Goal: Task Accomplishment & Management: Use online tool/utility

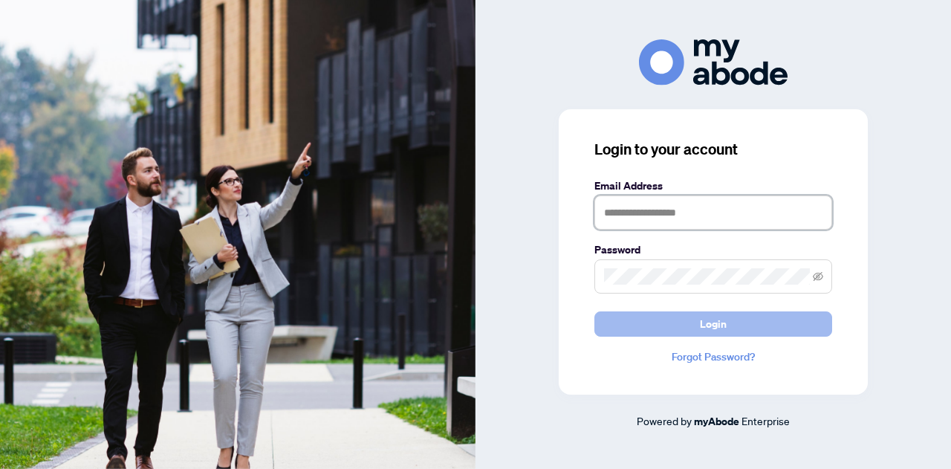
type input "**********"
click at [710, 325] on span "Login" at bounding box center [713, 324] width 27 height 24
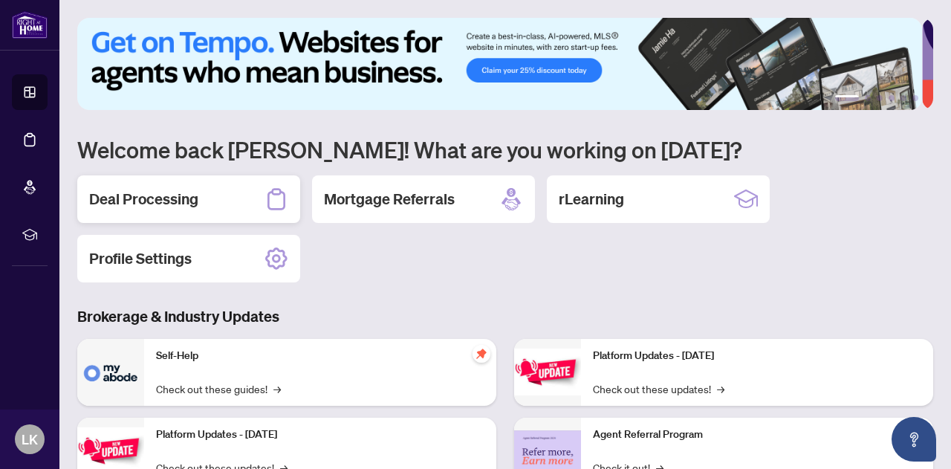
click at [163, 190] on h2 "Deal Processing" at bounding box center [143, 199] width 109 height 21
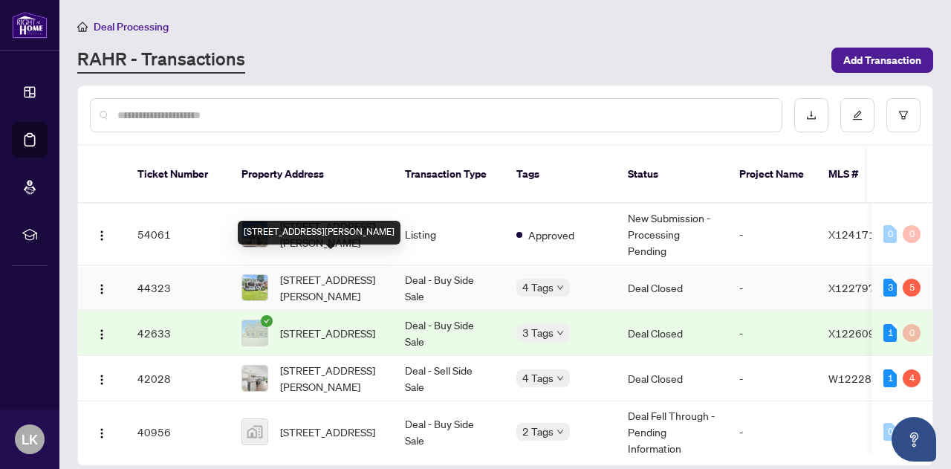
click at [332, 271] on span "254 Clarence St, Port Colborne, Ontario L3K 3G6, Canada" at bounding box center [330, 287] width 101 height 33
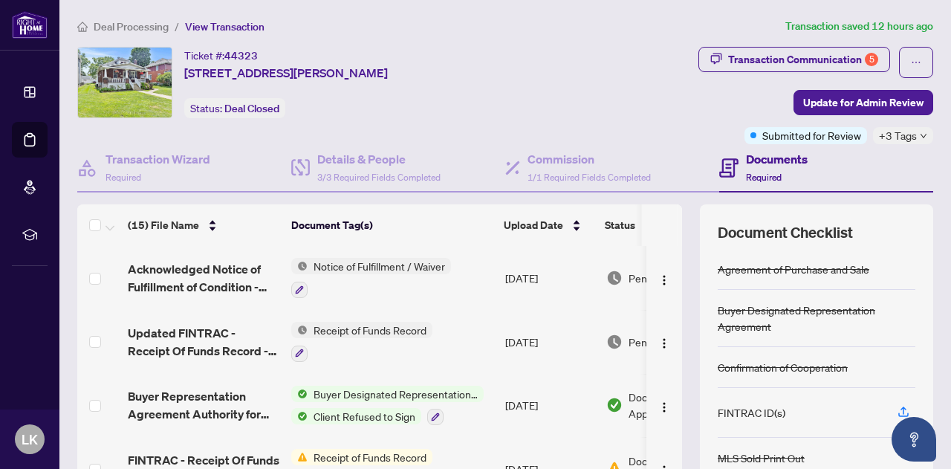
click at [920, 136] on icon "down" at bounding box center [923, 135] width 7 height 7
click at [933, 219] on main "Deal Processing / View Transaction Transaction saved 12 hours ago Ticket #: 443…" at bounding box center [505, 234] width 892 height 469
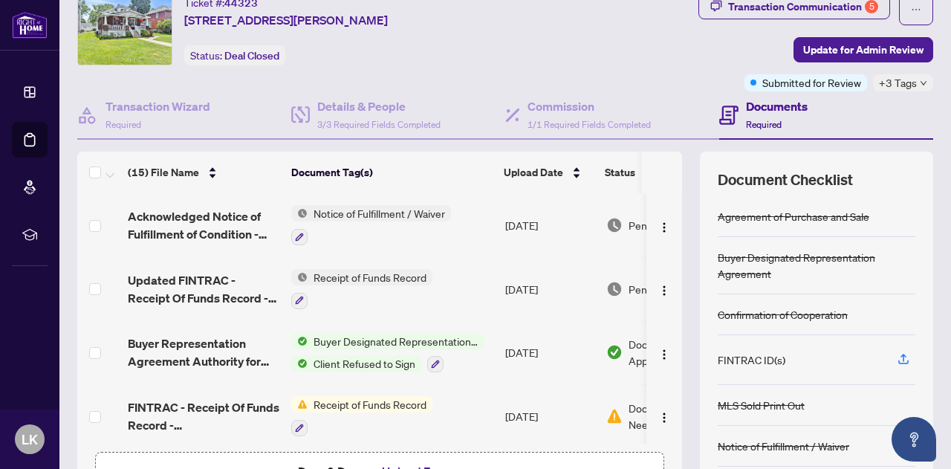
scroll to position [49, 0]
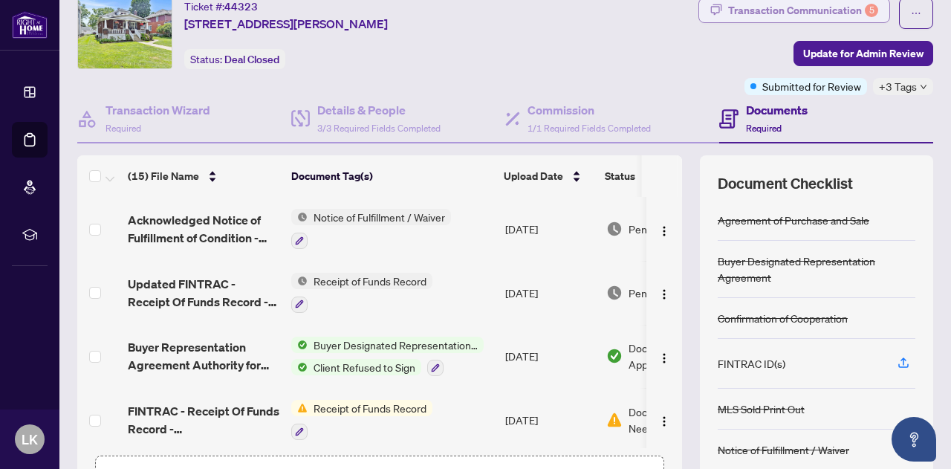
click at [749, 11] on div "Transaction Communication 5" at bounding box center [803, 11] width 150 height 24
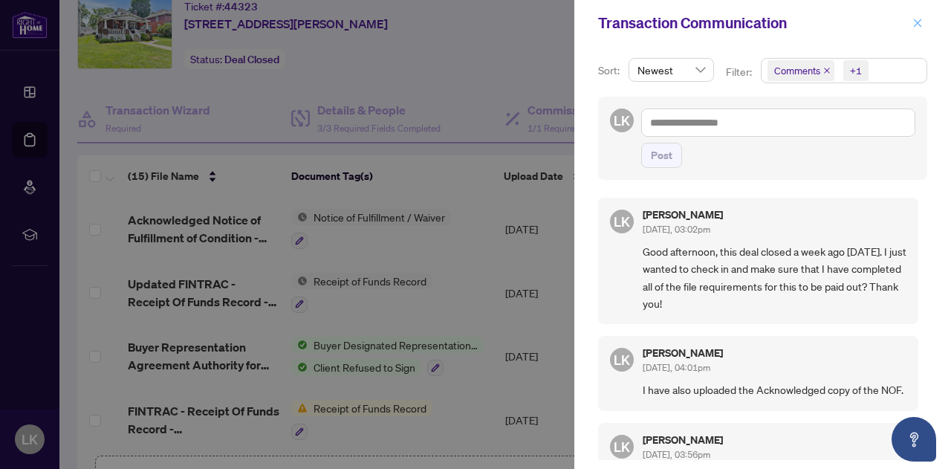
click at [913, 16] on span "button" at bounding box center [918, 23] width 10 height 24
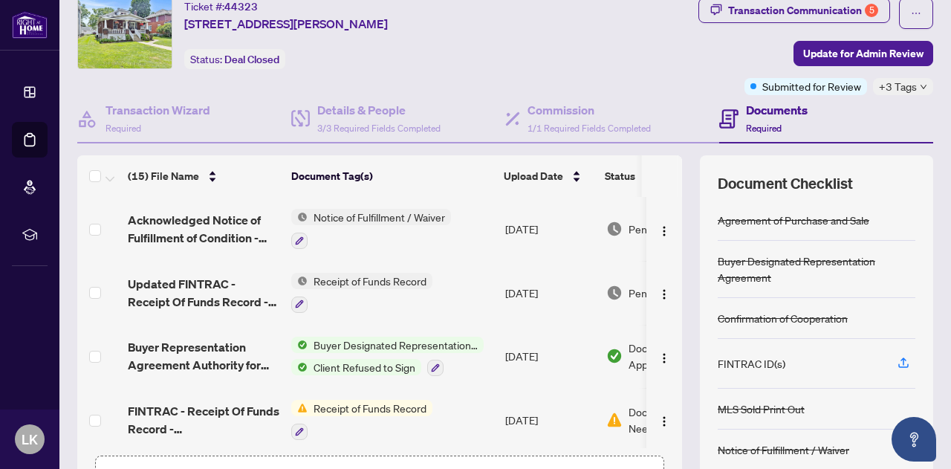
scroll to position [0, 0]
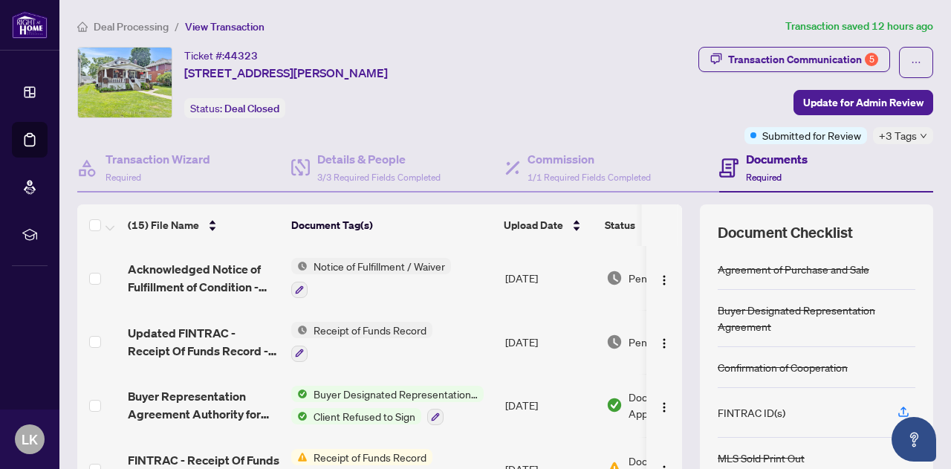
click at [920, 137] on icon "down" at bounding box center [923, 135] width 7 height 7
click at [540, 99] on div "Ticket #: 44323 254 Clarence St, Port Colborne, Ontario L3K 3G6, Canada Status:…" at bounding box center [308, 82] width 463 height 71
click at [920, 137] on icon "down" at bounding box center [923, 135] width 7 height 7
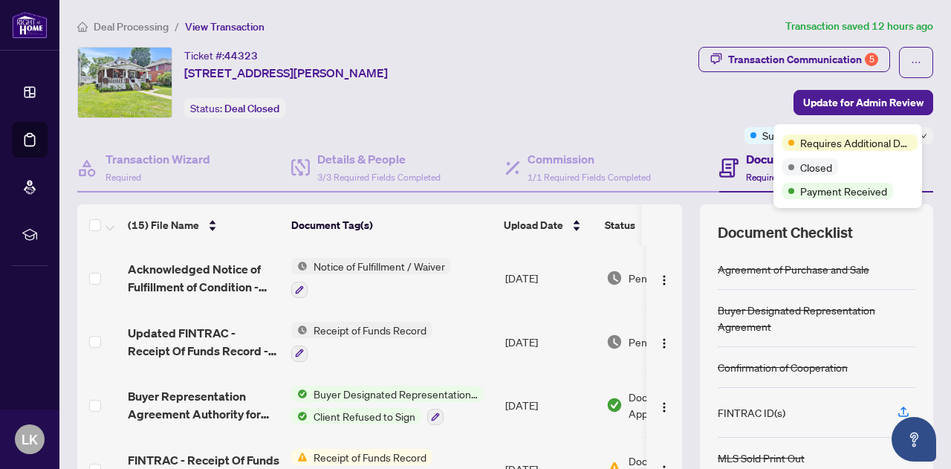
click at [540, 78] on div "Ticket #: 44323 254 Clarence St, Port Colborne, Ontario L3K 3G6, Canada Status:…" at bounding box center [308, 82] width 463 height 71
